Goal: Task Accomplishment & Management: Use online tool/utility

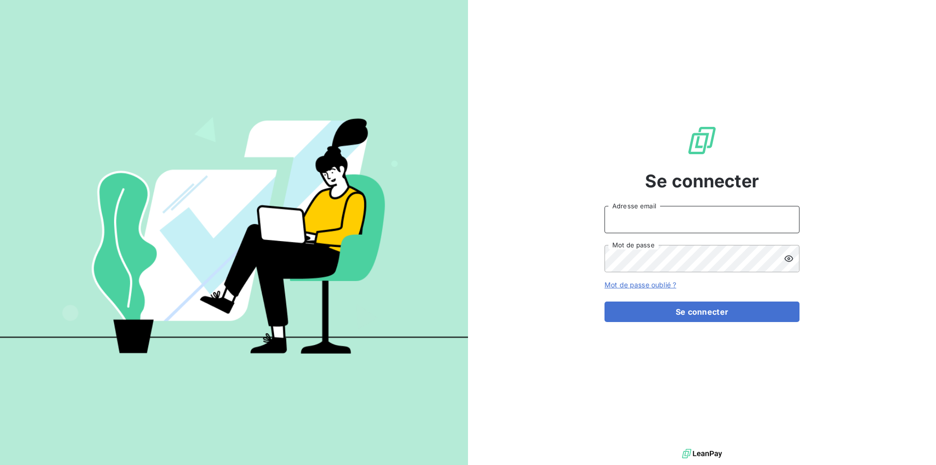
click at [655, 221] on input "Adresse email" at bounding box center [702, 219] width 195 height 27
type input "[EMAIL_ADDRESS][DOMAIN_NAME]"
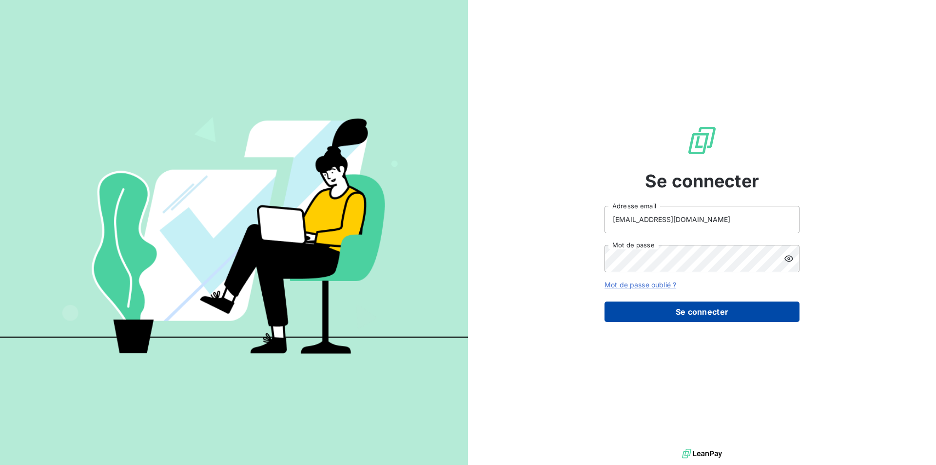
click at [703, 306] on button "Se connecter" at bounding box center [702, 311] width 195 height 20
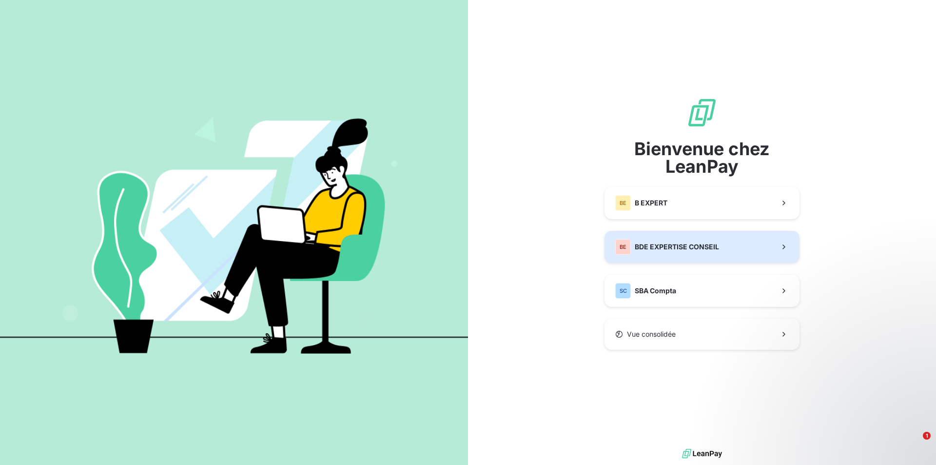
click at [696, 249] on span "BDE EXPERTISE CONSEIL" at bounding box center [677, 247] width 84 height 10
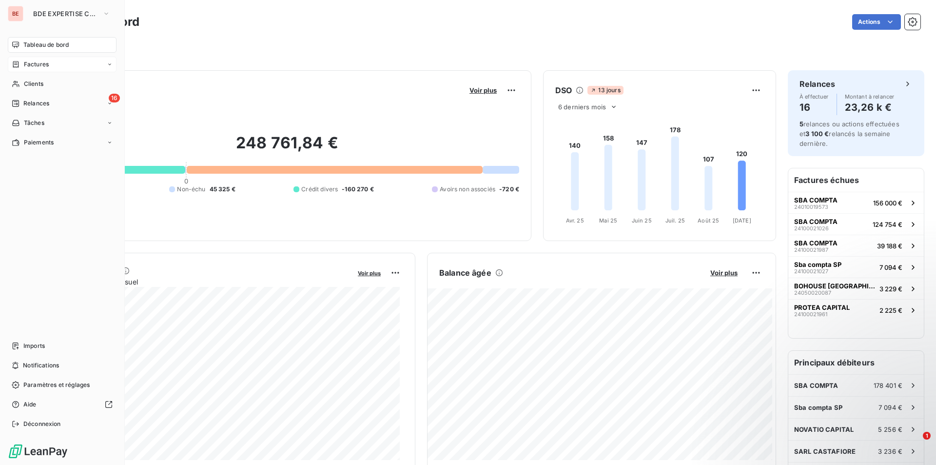
click at [33, 63] on span "Factures" at bounding box center [36, 64] width 25 height 9
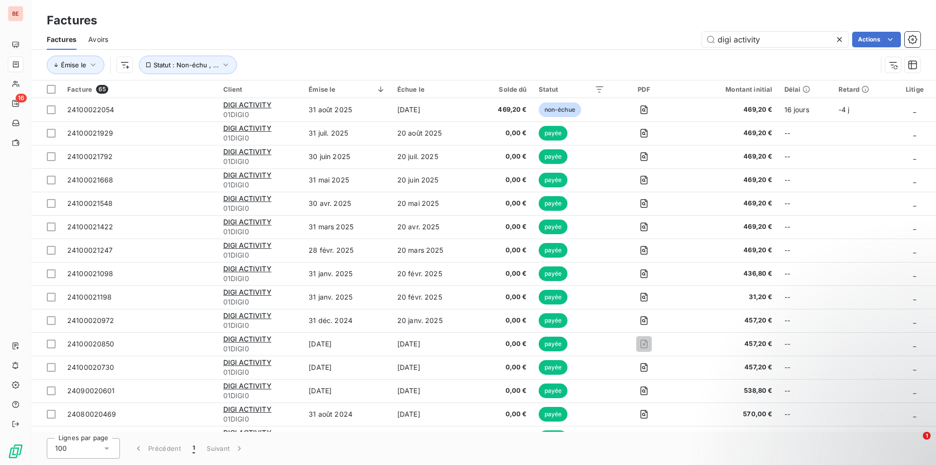
drag, startPoint x: 767, startPoint y: 40, endPoint x: 663, endPoint y: 52, distance: 105.0
click at [665, 52] on div "Factures Avoirs digi activity Actions Émise le Statut : Non-échu , ..." at bounding box center [483, 54] width 905 height 51
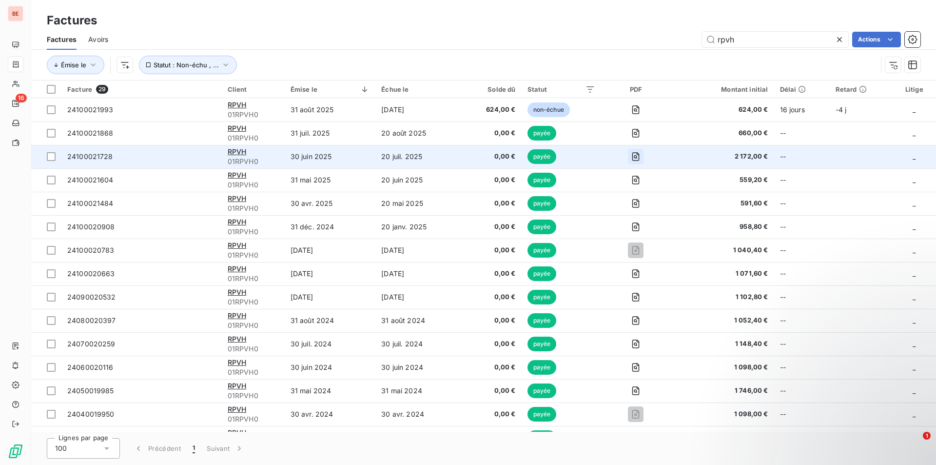
type input "rpvh"
click at [633, 155] on icon "button" at bounding box center [636, 157] width 10 height 10
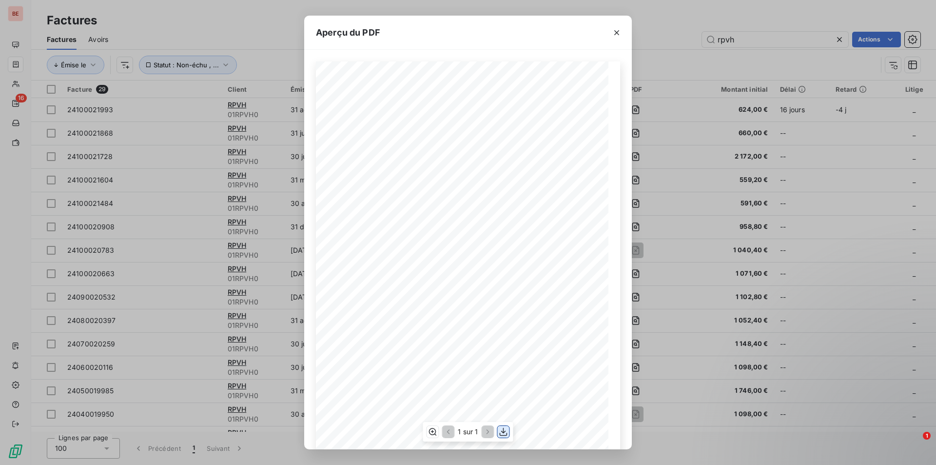
click at [503, 429] on icon "button" at bounding box center [504, 432] width 8 height 8
